Goal: Information Seeking & Learning: Learn about a topic

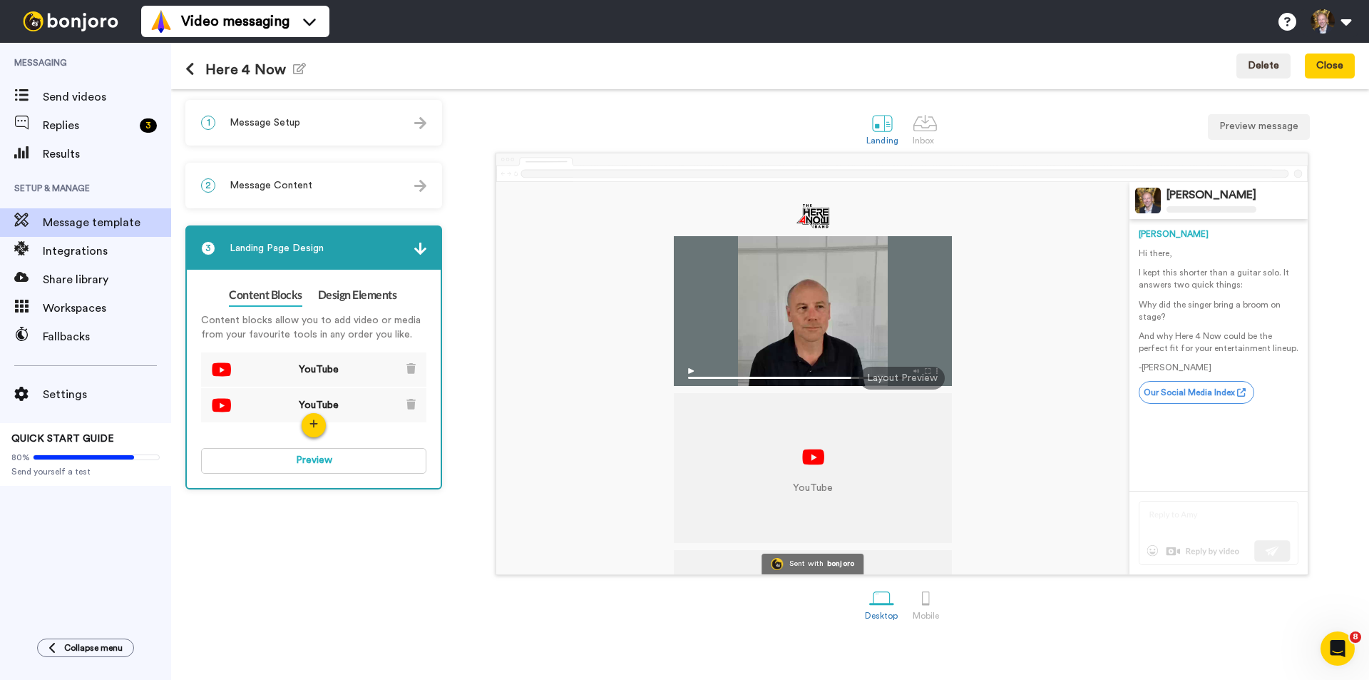
click at [286, 188] on span "Message Content" at bounding box center [271, 185] width 83 height 14
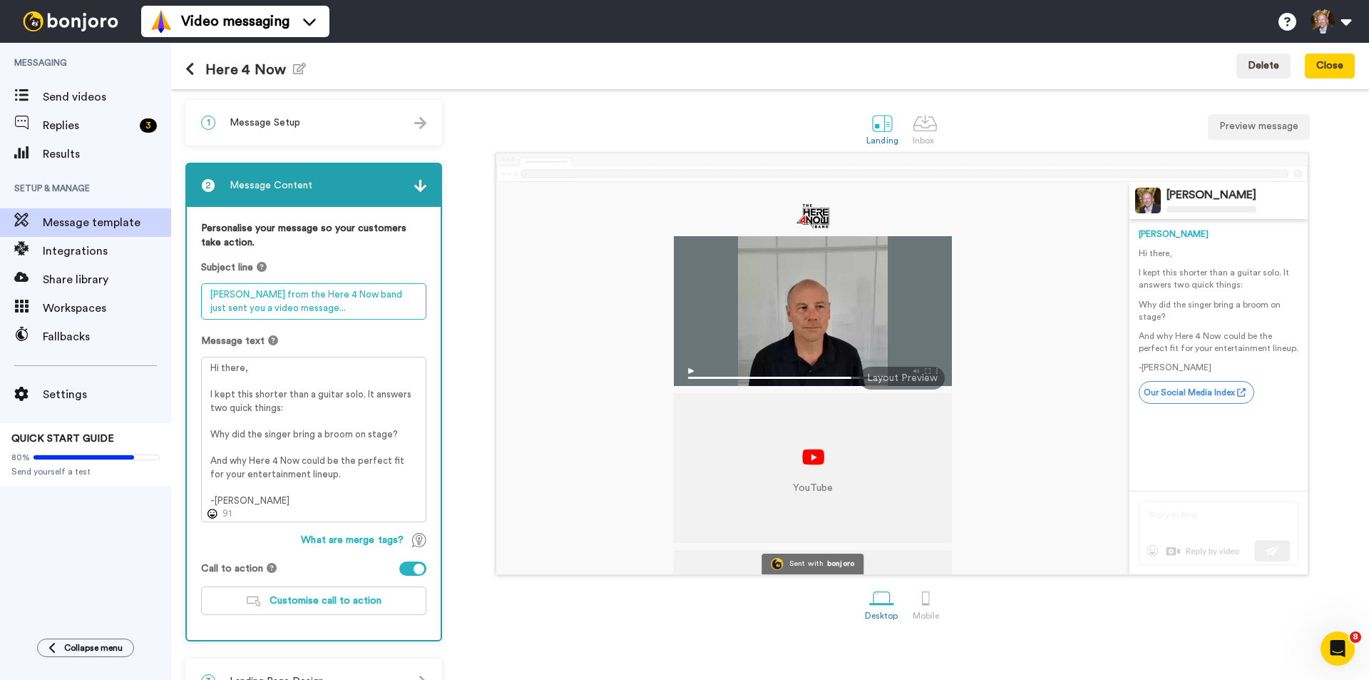
click at [289, 307] on textarea "[PERSON_NAME] from the Here 4 Now band just sent you a video message..." at bounding box center [313, 301] width 225 height 36
drag, startPoint x: 292, startPoint y: 307, endPoint x: 212, endPoint y: 292, distance: 81.1
click at [212, 292] on textarea "[PERSON_NAME] from the Here 4 Now band just sent you a video message..." at bounding box center [313, 301] width 225 height 36
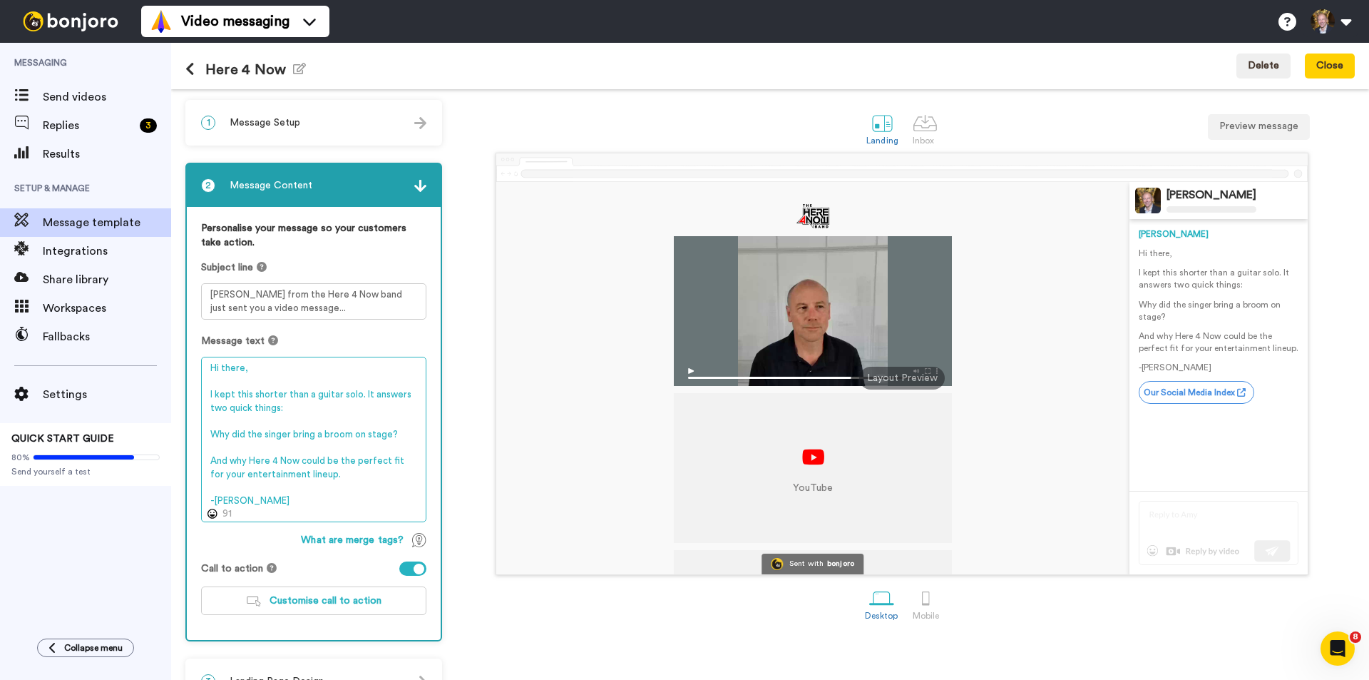
click at [257, 496] on textarea "Hi there, I kept this shorter than a guitar solo. It answers two quick things: …" at bounding box center [313, 439] width 225 height 165
drag, startPoint x: 250, startPoint y: 497, endPoint x: 175, endPoint y: 358, distance: 157.6
click at [175, 358] on div "1 Message Setup From [PERSON_NAME][EMAIL_ADDRESS][DOMAIN_NAME] Add your company…" at bounding box center [770, 384] width 1198 height 590
click at [369, 485] on textarea "Hi there, I kept this shorter than a guitar solo. It answers two quick things: …" at bounding box center [313, 439] width 225 height 165
click at [374, 485] on textarea "Hi there, I kept this shorter than a guitar solo. It answers two quick things: …" at bounding box center [313, 439] width 225 height 165
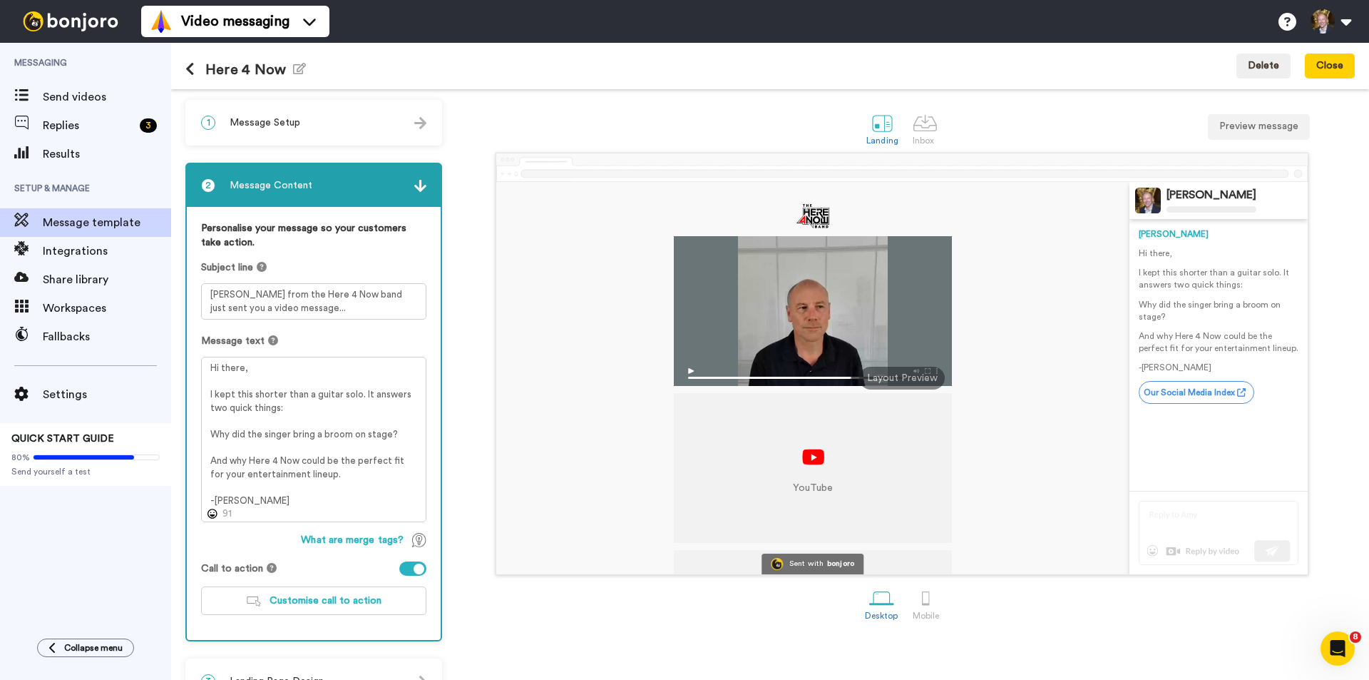
click at [449, 477] on div "YouTube YouTube Sent with bonjoro [PERSON_NAME] [PERSON_NAME] Hi there, I kept …" at bounding box center [902, 364] width 906 height 422
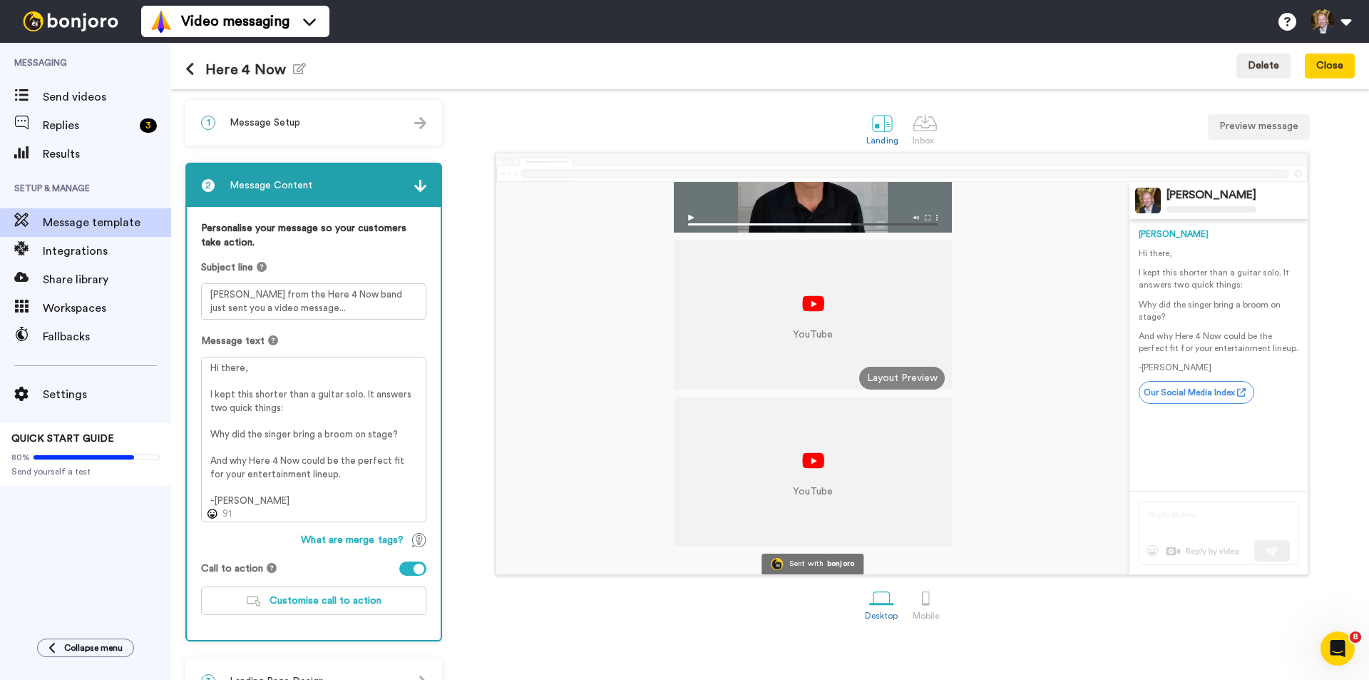
scroll to position [154, 0]
click at [536, 613] on div "Desktop Mobile" at bounding box center [902, 602] width 906 height 49
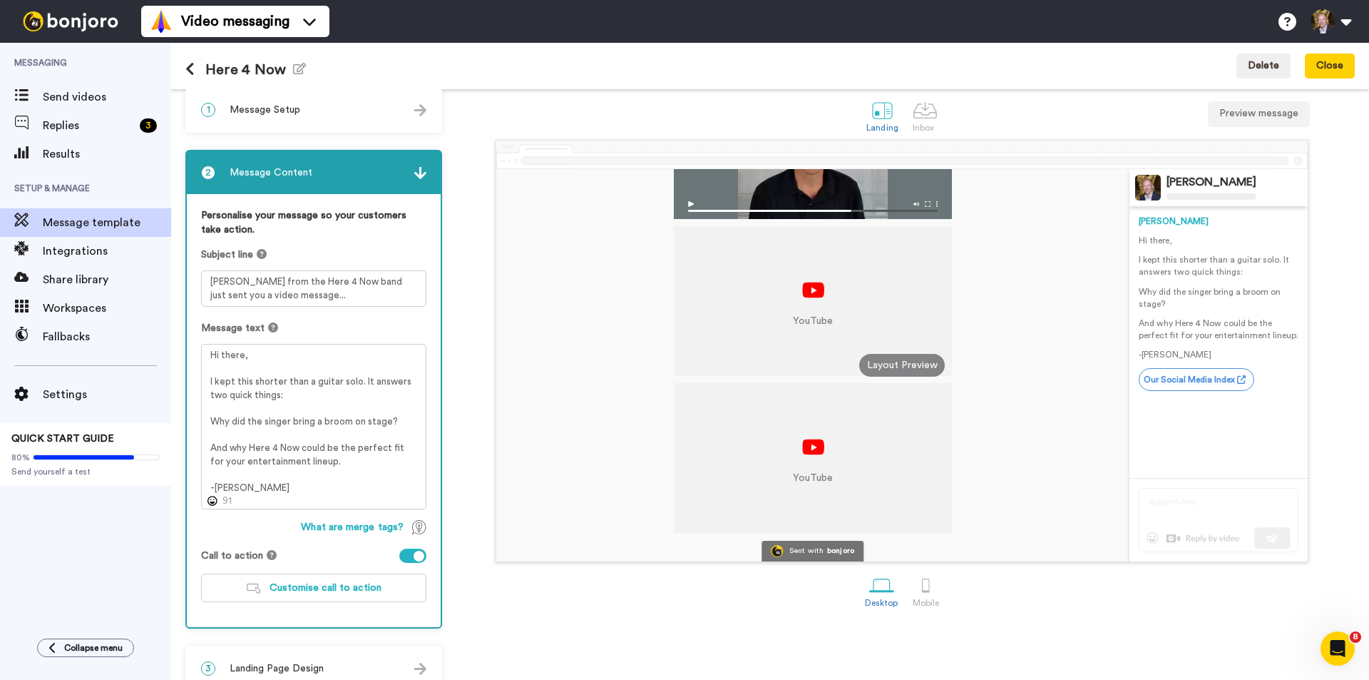
scroll to position [35, 0]
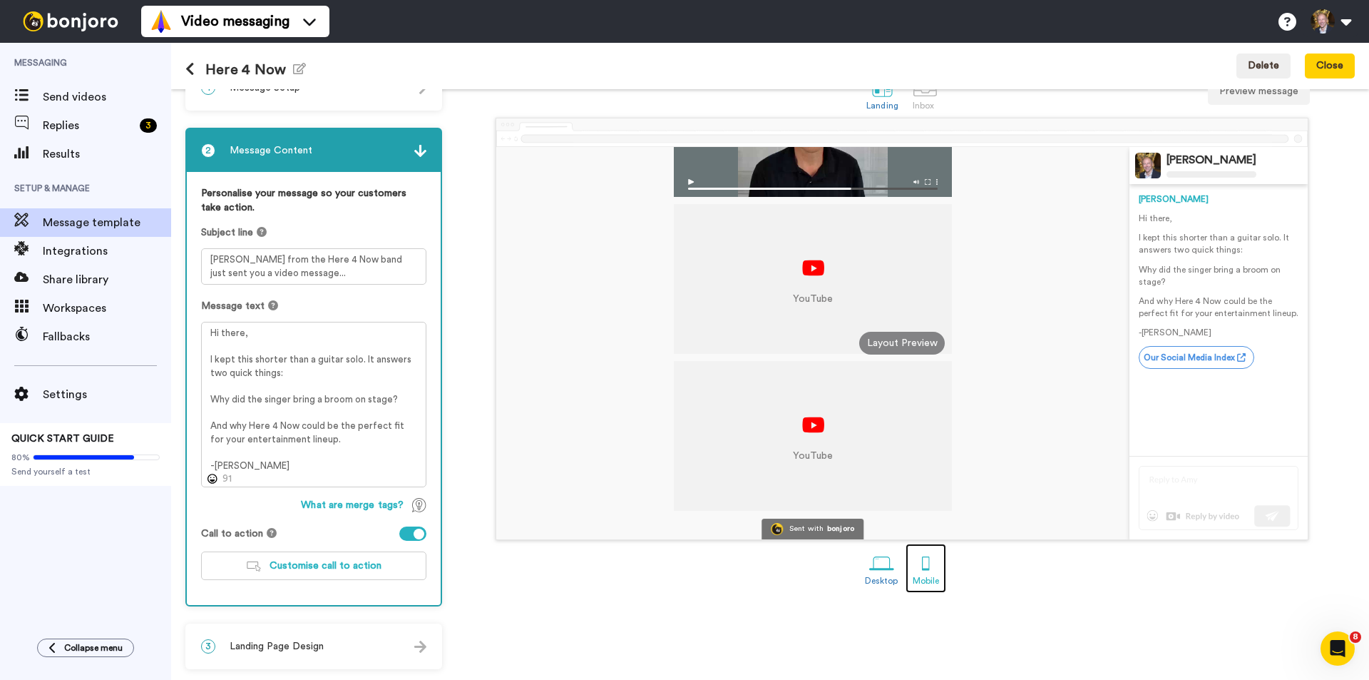
click at [922, 568] on div at bounding box center [926, 563] width 25 height 25
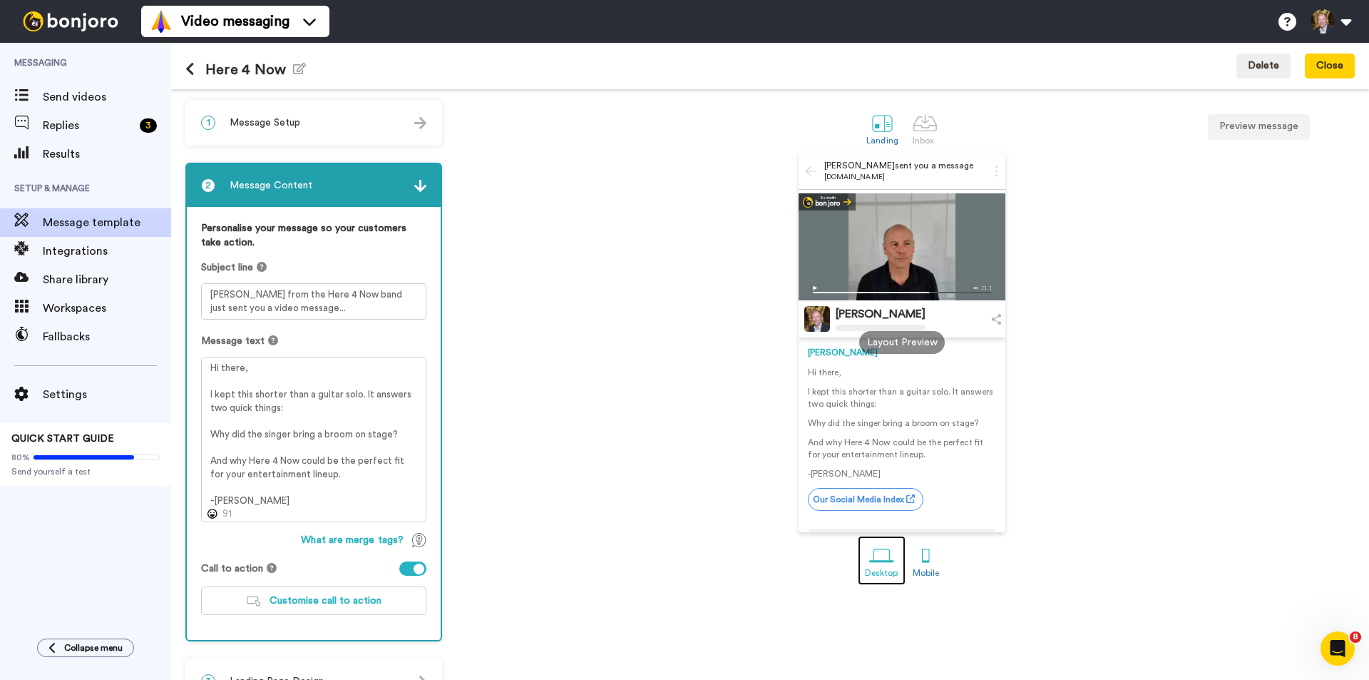
click at [882, 569] on div "Desktop" at bounding box center [882, 573] width 34 height 10
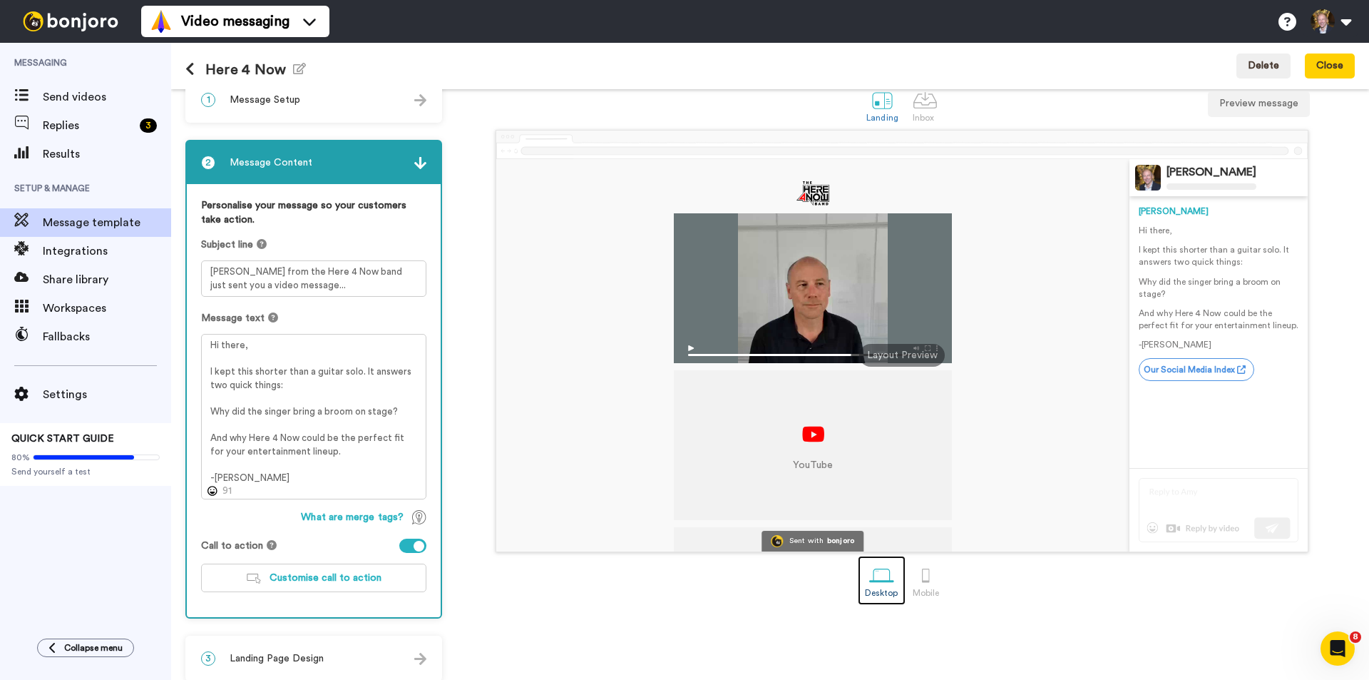
scroll to position [35, 0]
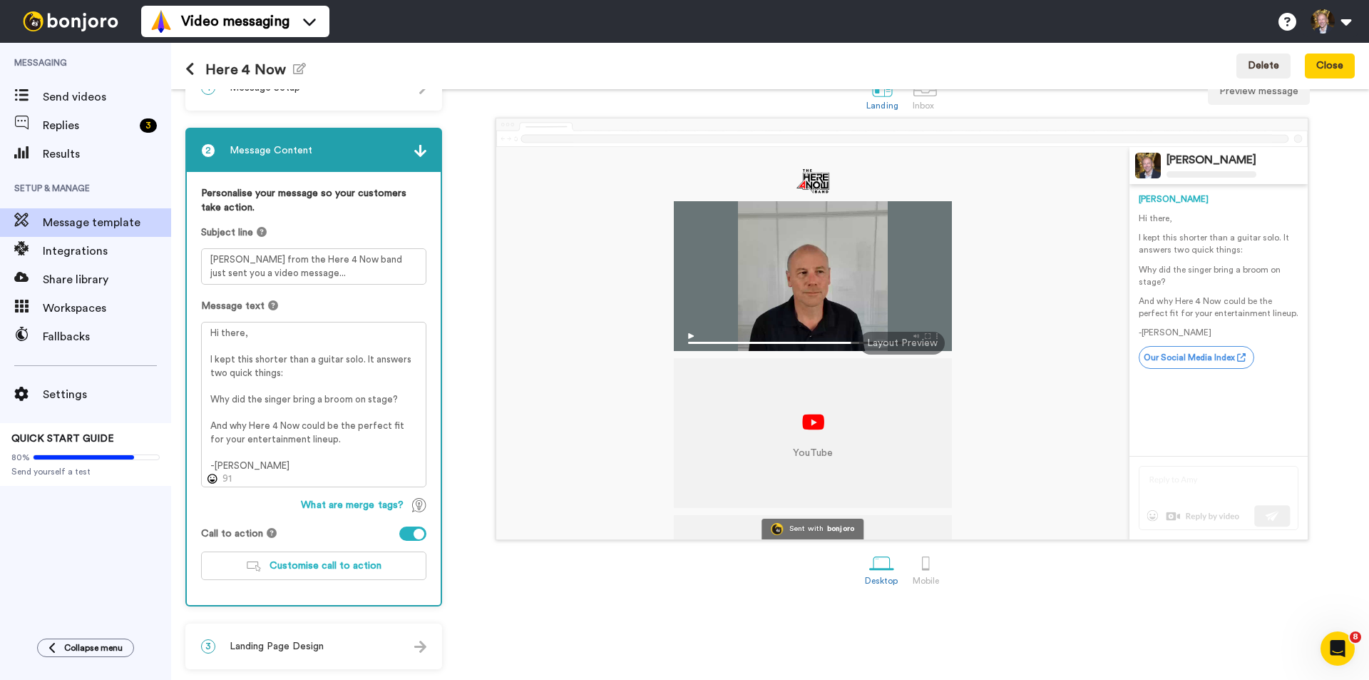
click at [369, 650] on div "3 Landing Page Design" at bounding box center [314, 646] width 254 height 43
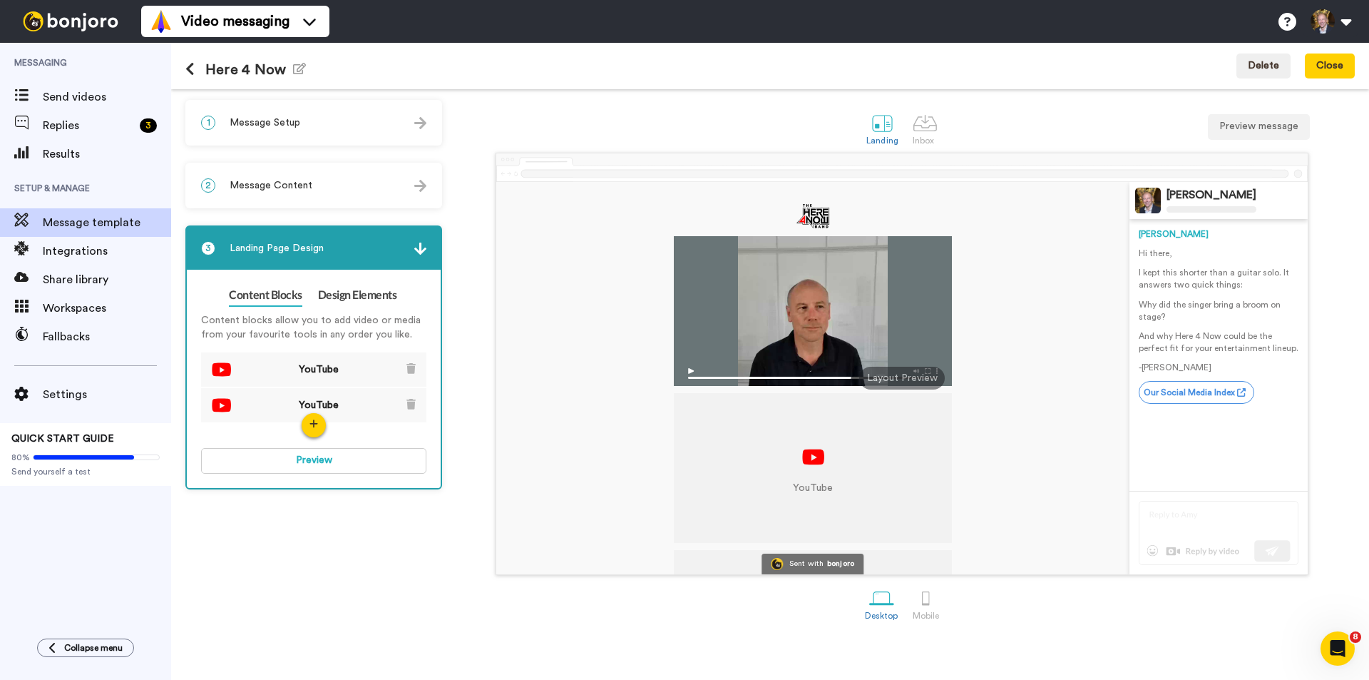
scroll to position [0, 0]
click at [1331, 70] on button "Close" at bounding box center [1330, 66] width 50 height 26
